Goal: Check status: Check status

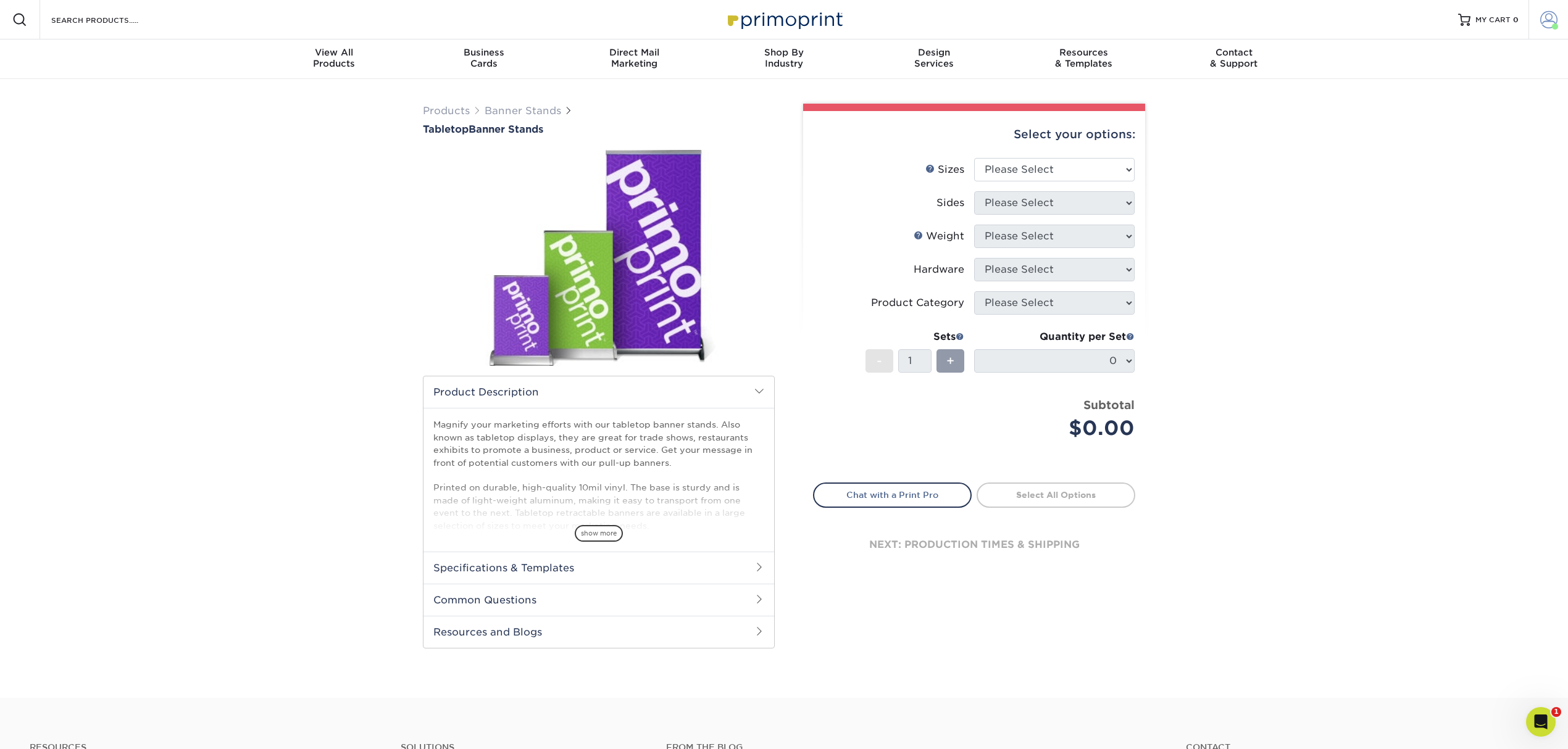
click at [1557, 25] on span at bounding box center [1554, 26] width 6 height 6
click at [1419, 122] on link "Active Orders" at bounding box center [1476, 131] width 155 height 17
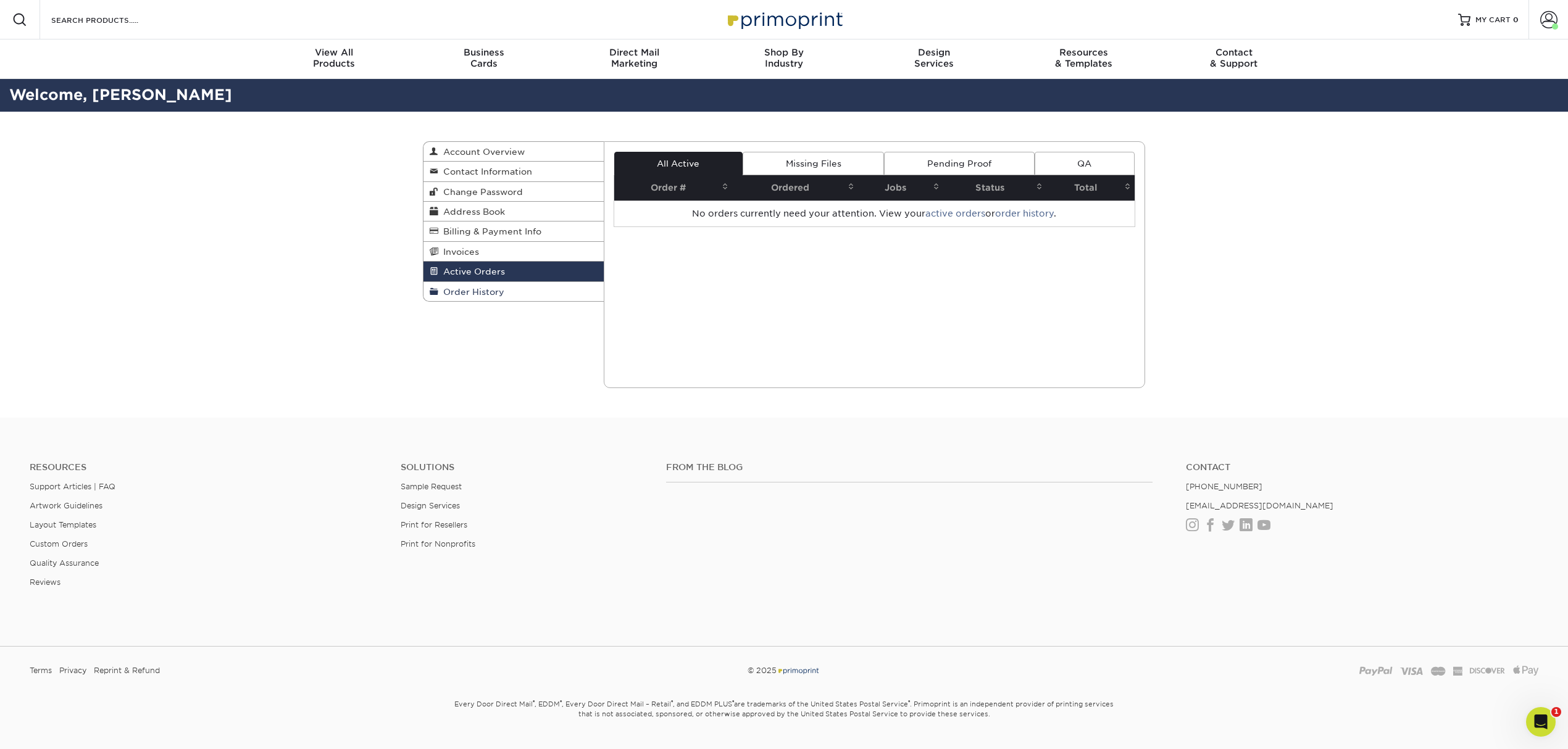
click at [468, 300] on link "Order History" at bounding box center [513, 292] width 180 height 20
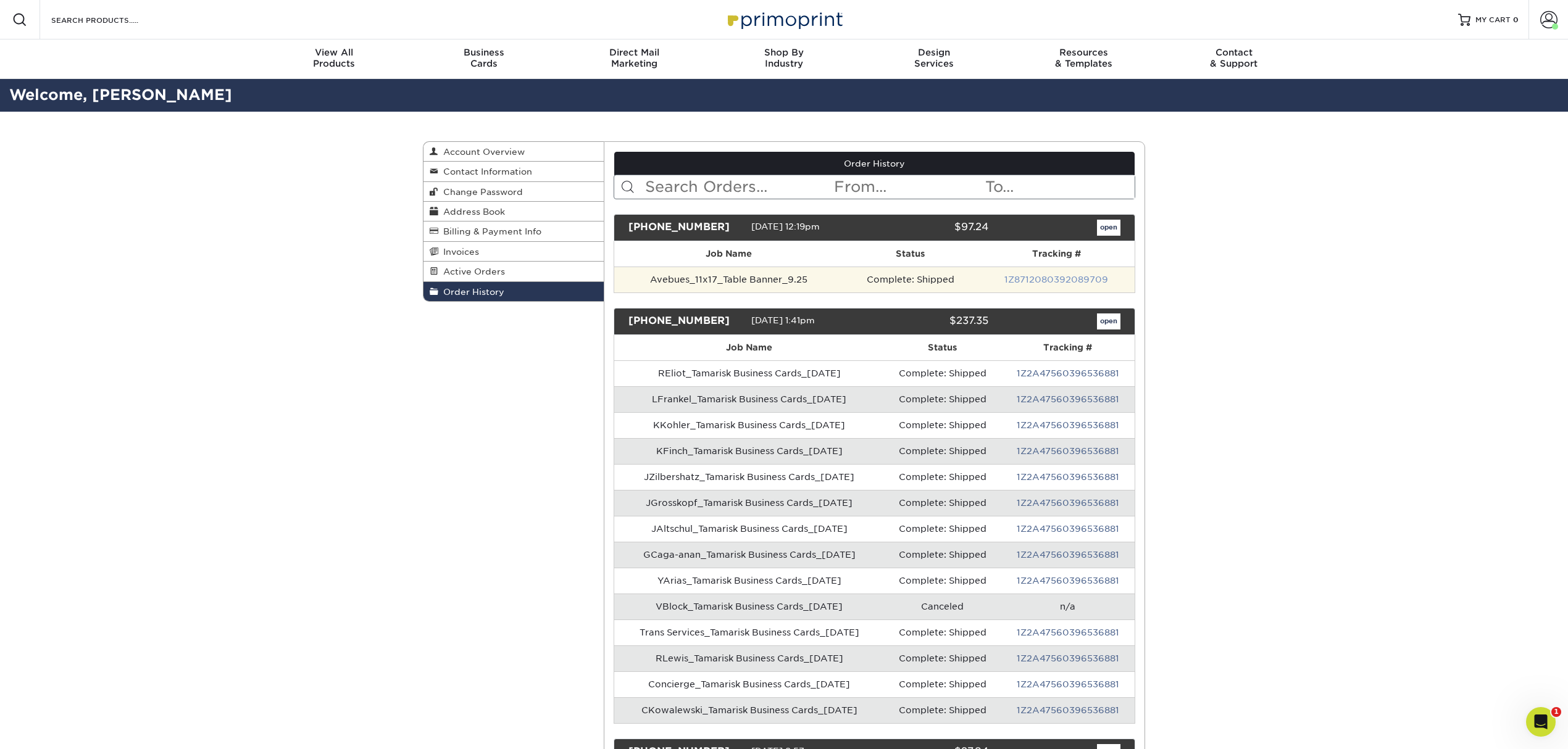
click at [1016, 282] on link "1Z8712080392089709" at bounding box center [1056, 280] width 104 height 10
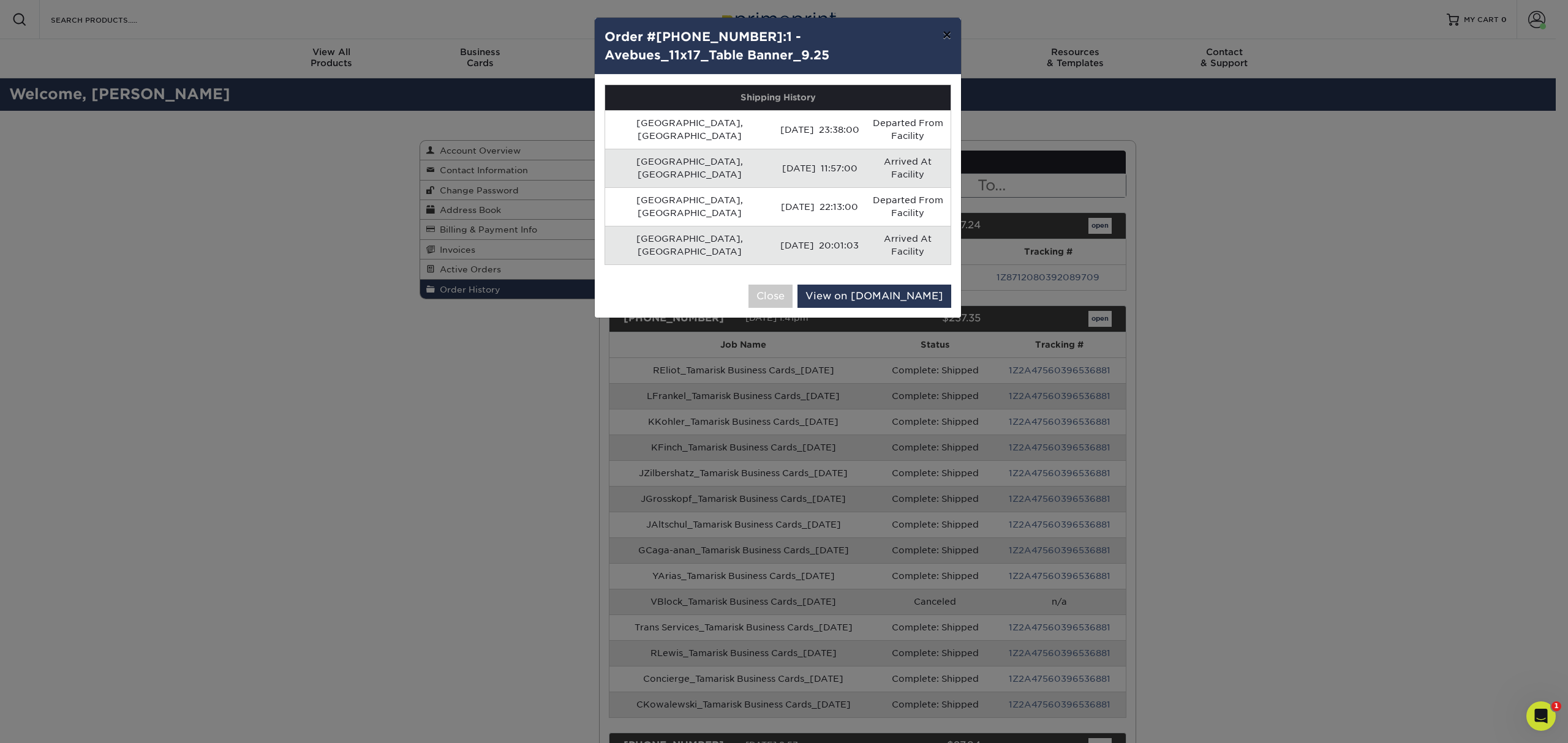
click at [950, 40] on button "×" at bounding box center [946, 34] width 28 height 34
